Goal: Ask a question

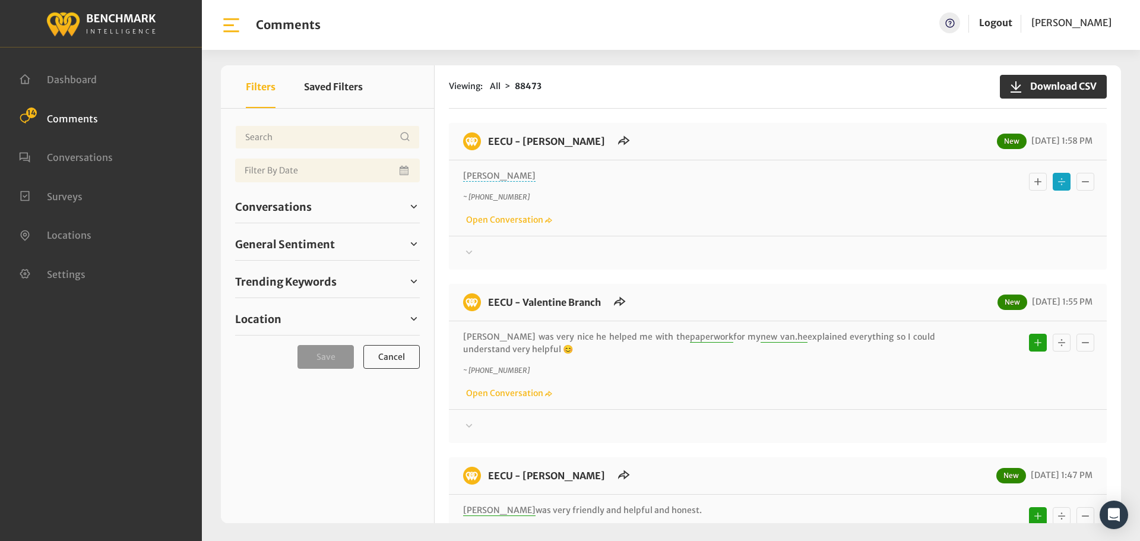
click at [470, 249] on icon at bounding box center [469, 252] width 12 height 14
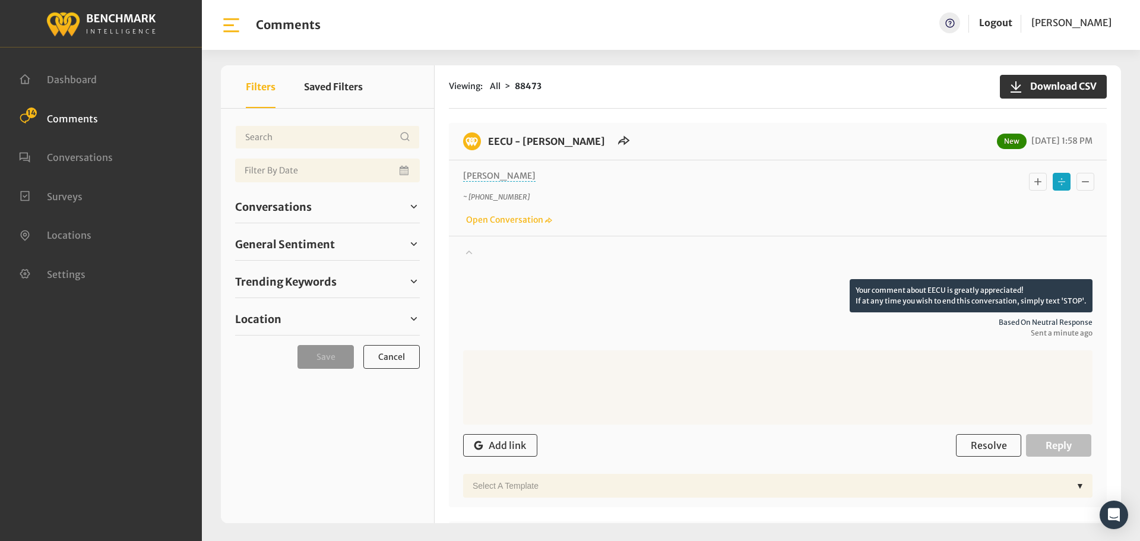
click at [470, 249] on icon at bounding box center [469, 252] width 12 height 14
